Goal: Information Seeking & Learning: Learn about a topic

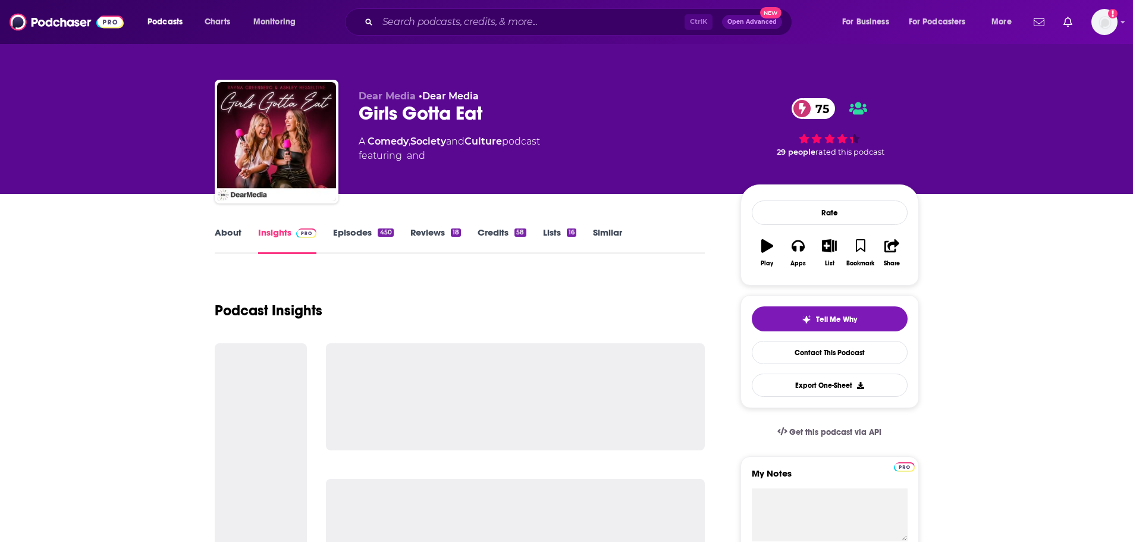
click at [463, 13] on input "Search podcasts, credits, & more..." at bounding box center [531, 21] width 307 height 19
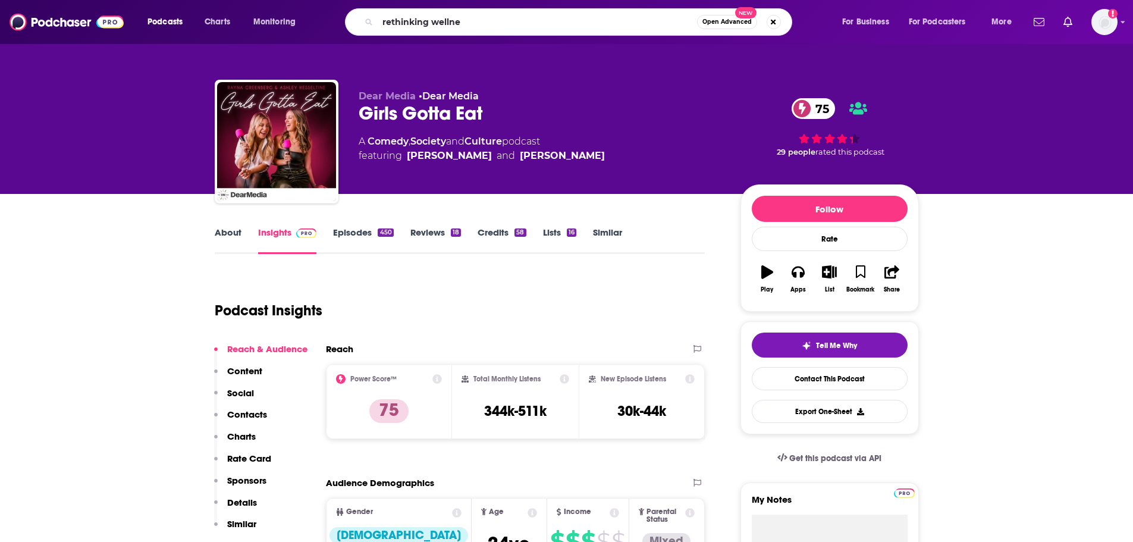
type input "rethinking wellnes"
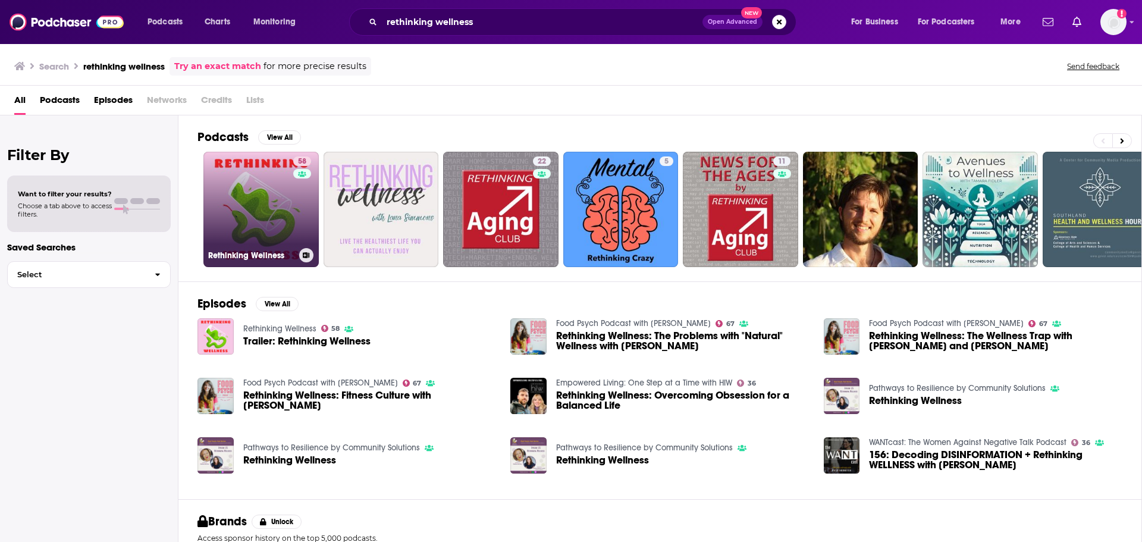
click at [235, 170] on link "58 Rethinking Wellness" at bounding box center [260, 209] width 115 height 115
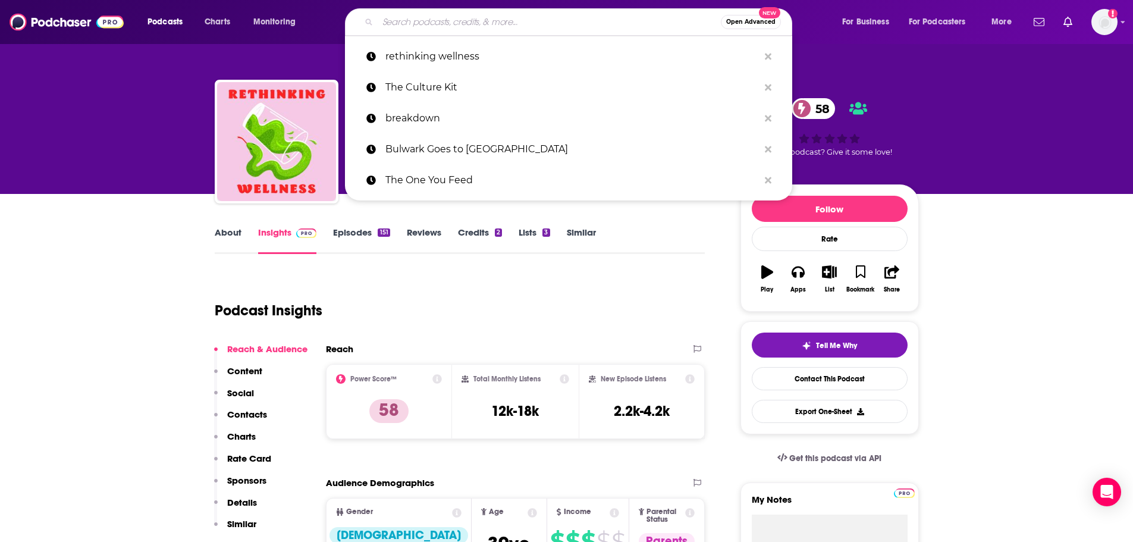
click at [576, 14] on input "Search podcasts, credits, & more..." at bounding box center [549, 21] width 343 height 19
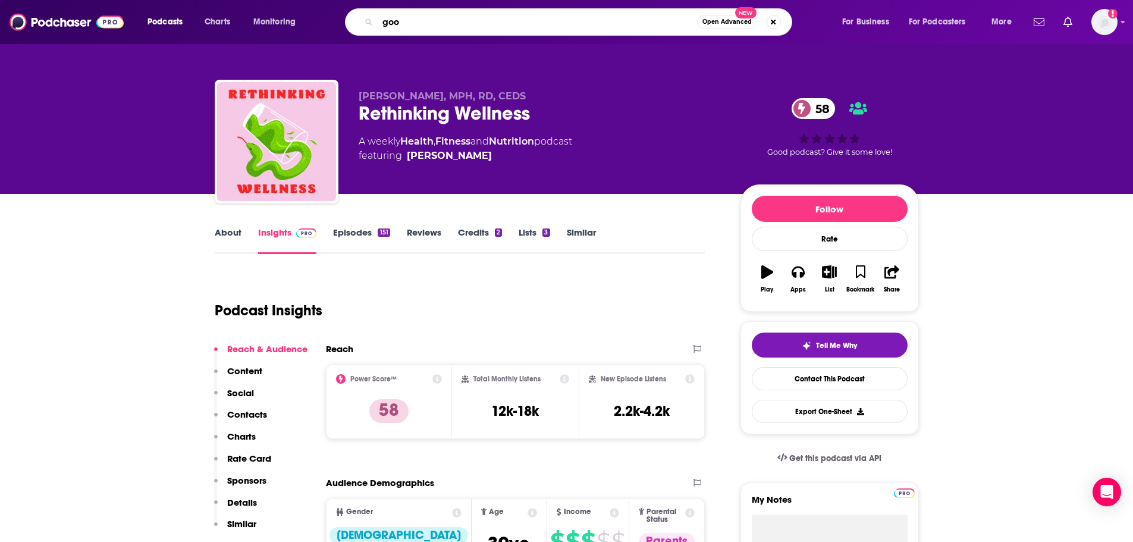
type input "goop"
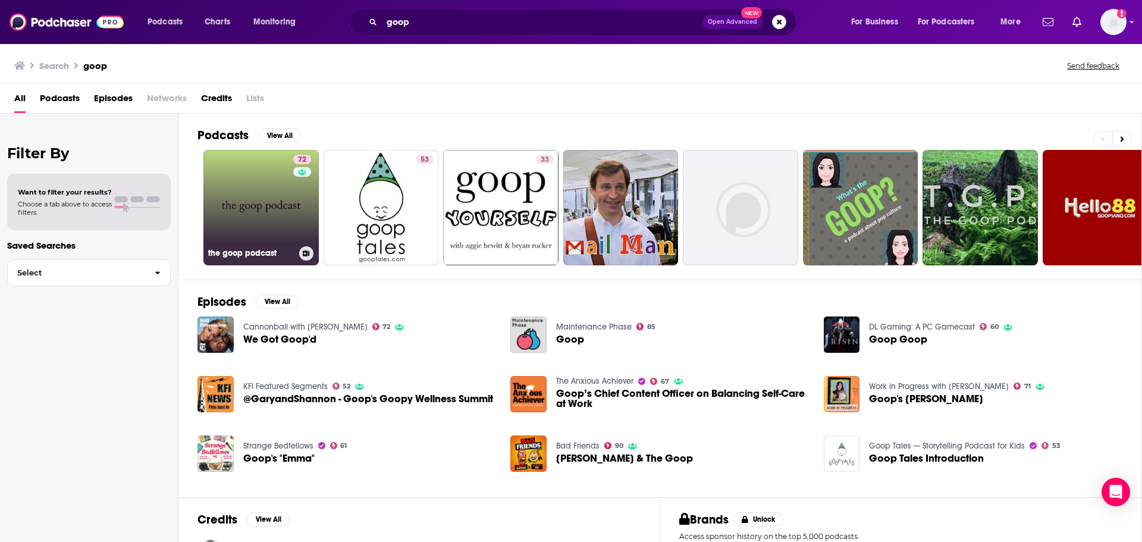
click at [258, 199] on link "72 the goop podcast" at bounding box center [260, 207] width 115 height 115
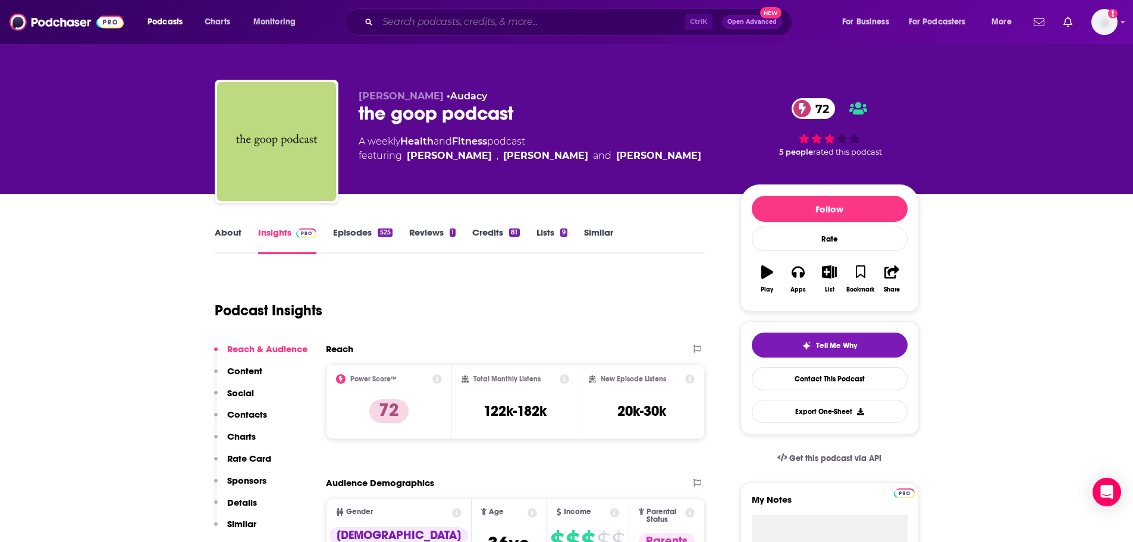
click at [517, 22] on input "Search podcasts, credits, & more..." at bounding box center [531, 21] width 307 height 19
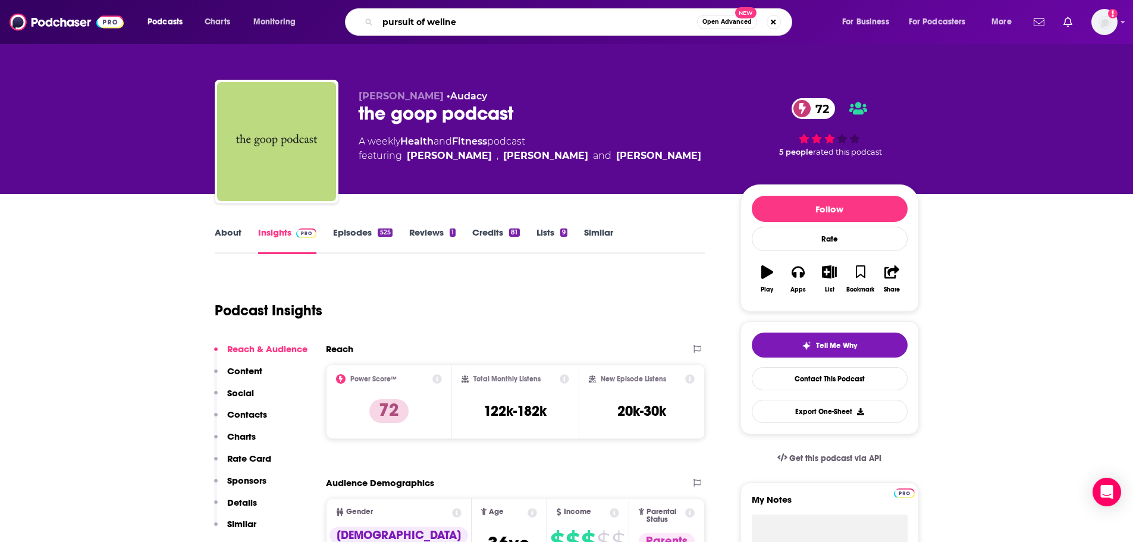
type input "pursuit of [PERSON_NAME]"
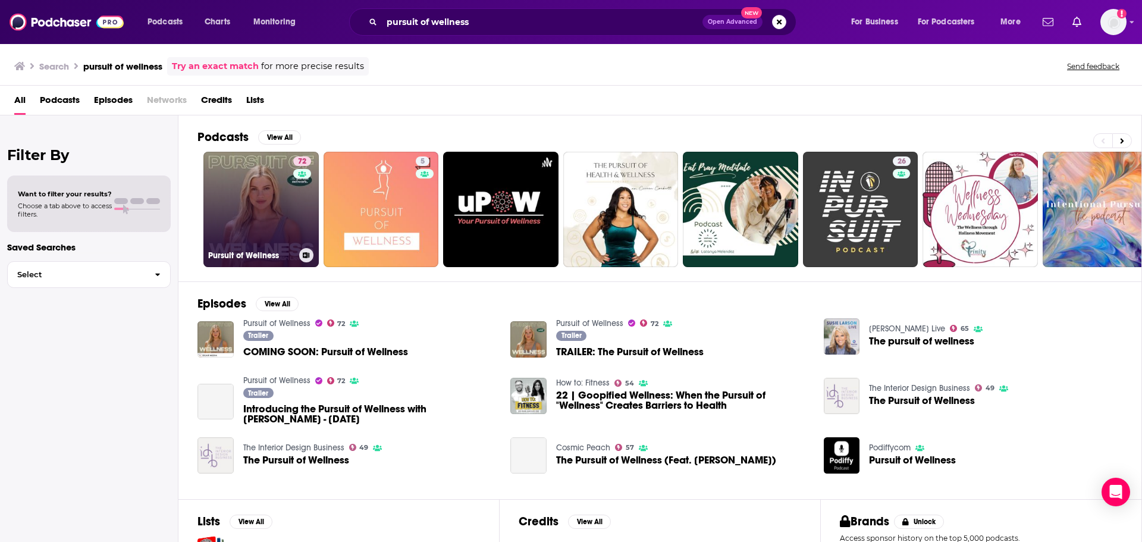
click at [296, 219] on div "72" at bounding box center [303, 202] width 21 height 92
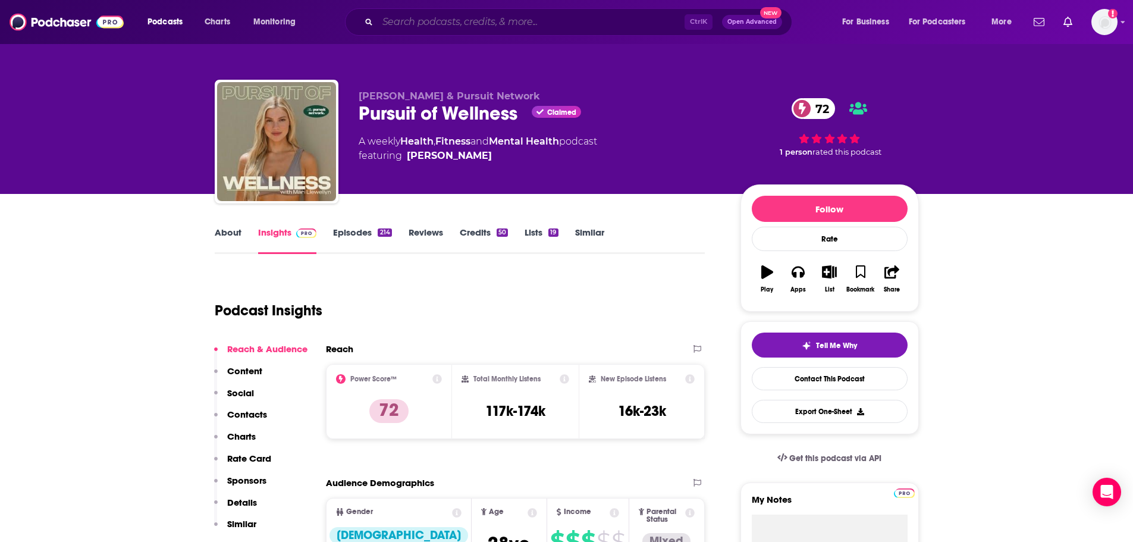
click at [485, 27] on input "Search podcasts, credits, & more..." at bounding box center [531, 21] width 307 height 19
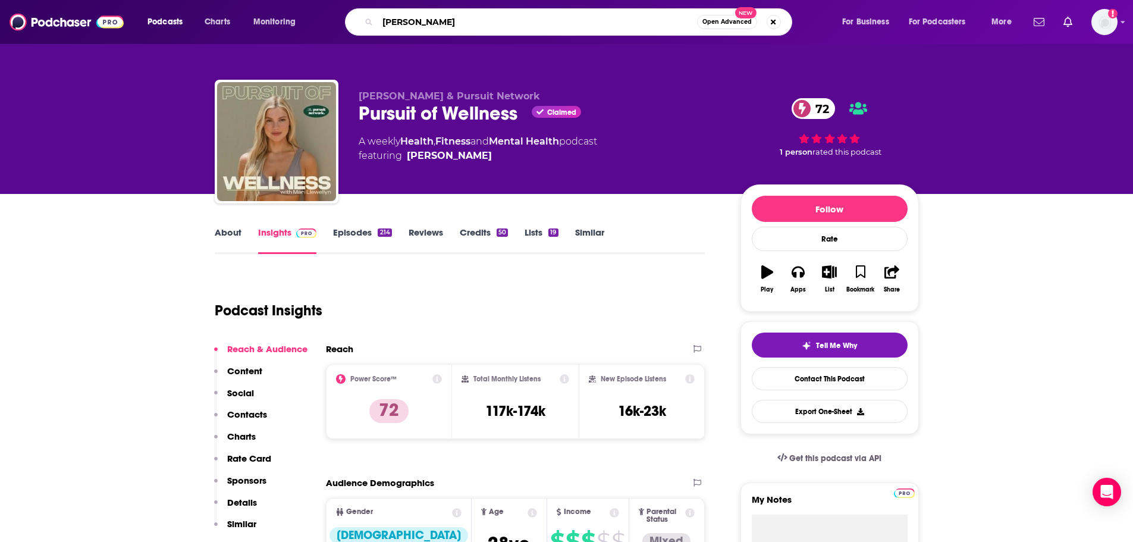
type input "[PERSON_NAME]"
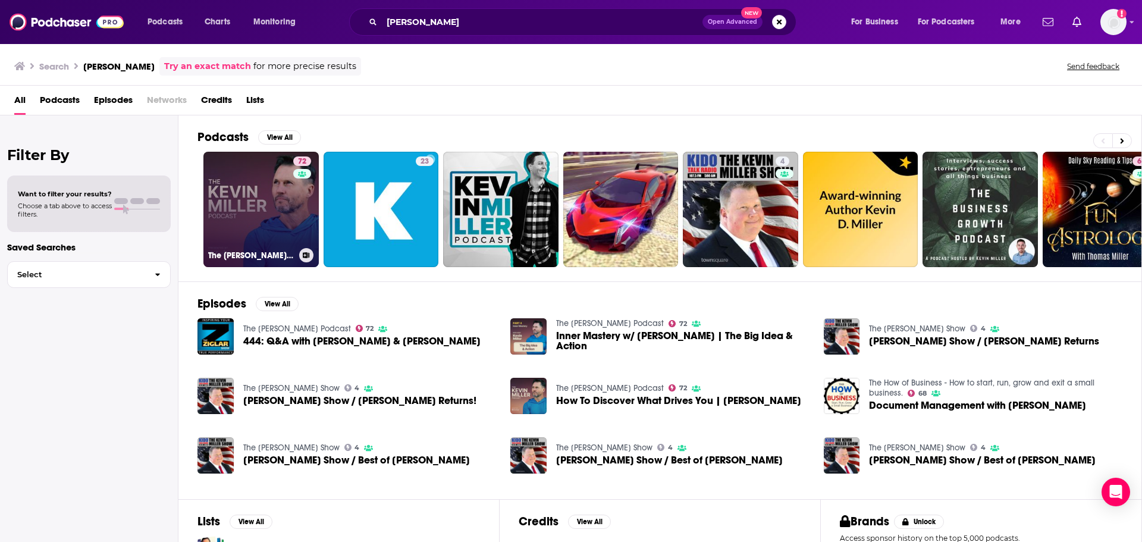
click at [267, 184] on link "72 The [PERSON_NAME] Podcast" at bounding box center [260, 209] width 115 height 115
